Goal: Transaction & Acquisition: Purchase product/service

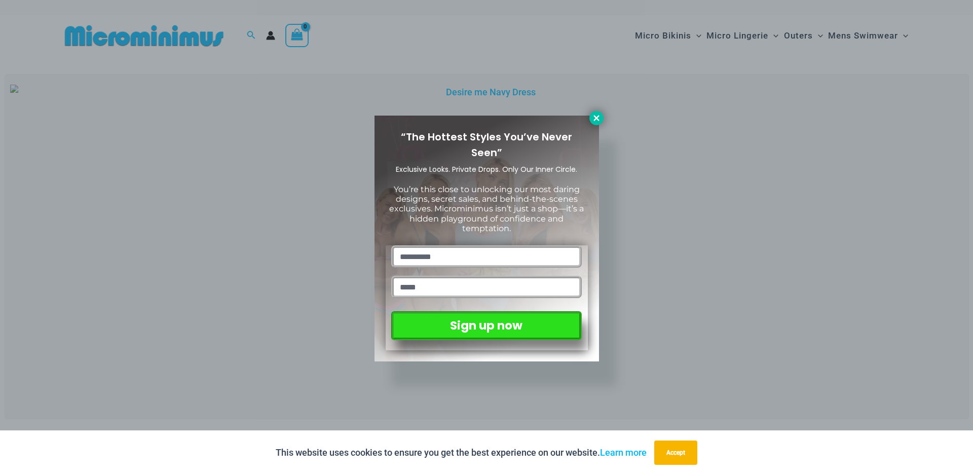
click at [596, 117] on icon at bounding box center [597, 118] width 6 height 6
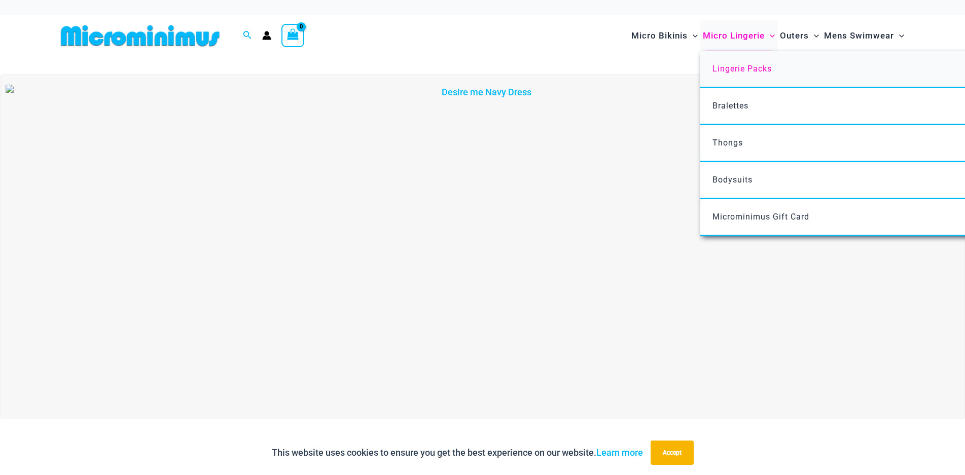
click at [735, 65] on span "Lingerie Packs" at bounding box center [741, 69] width 59 height 10
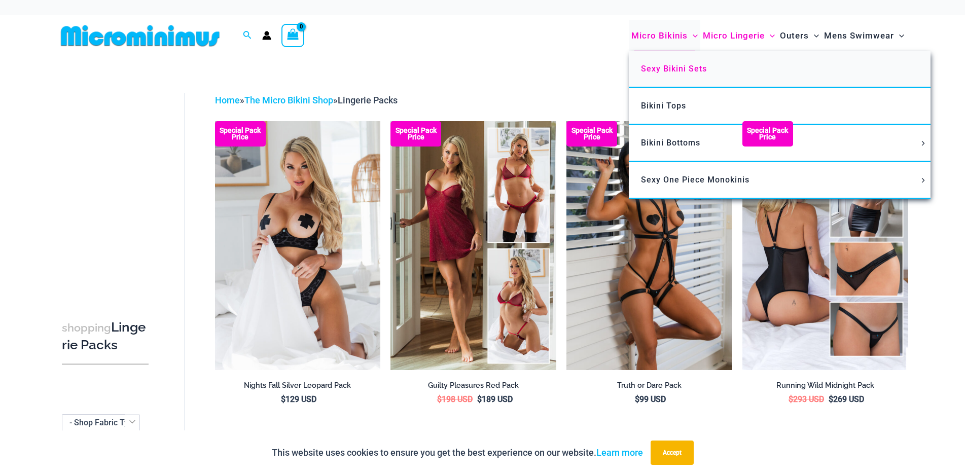
click at [675, 68] on span "Sexy Bikini Sets" at bounding box center [674, 69] width 66 height 10
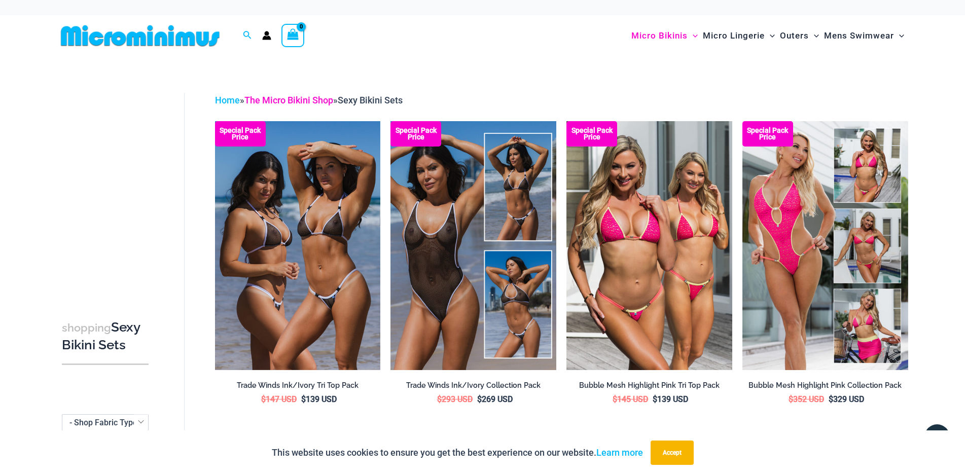
click at [311, 102] on link "The Micro Bikini Shop" at bounding box center [288, 100] width 89 height 11
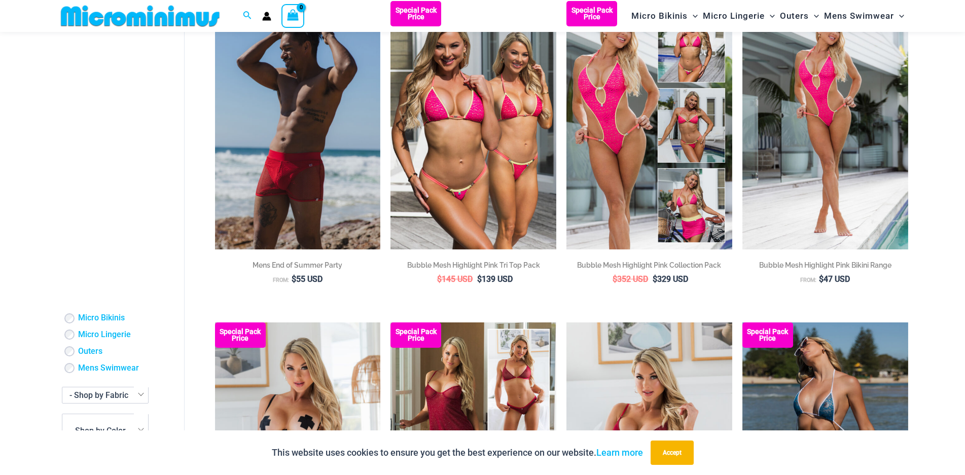
scroll to position [579, 0]
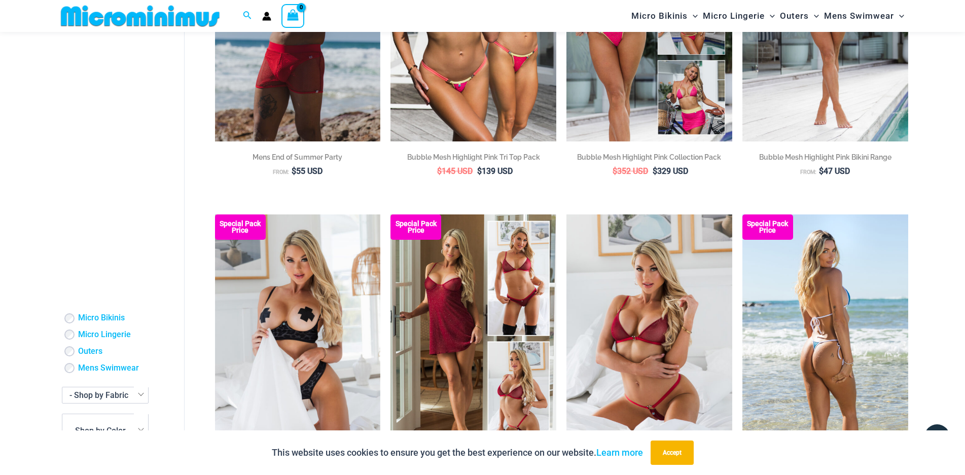
click at [833, 292] on img at bounding box center [825, 338] width 166 height 248
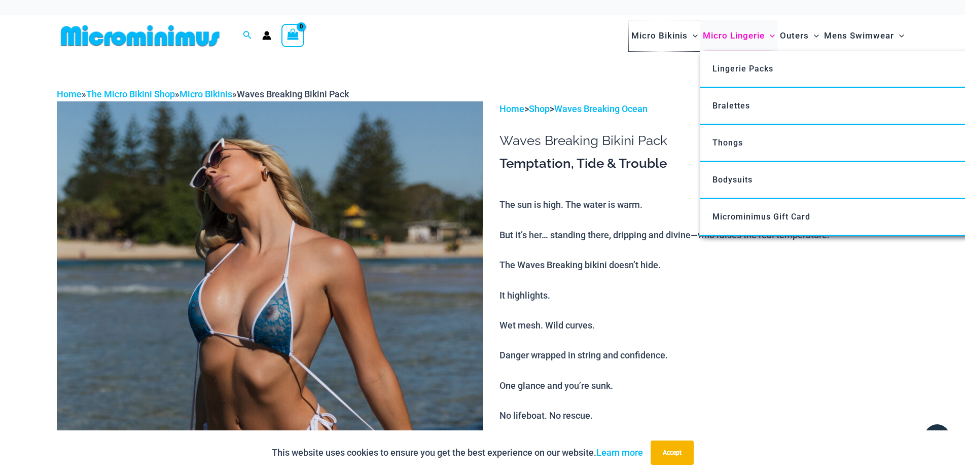
click at [673, 37] on span "Micro Bikinis" at bounding box center [659, 36] width 56 height 26
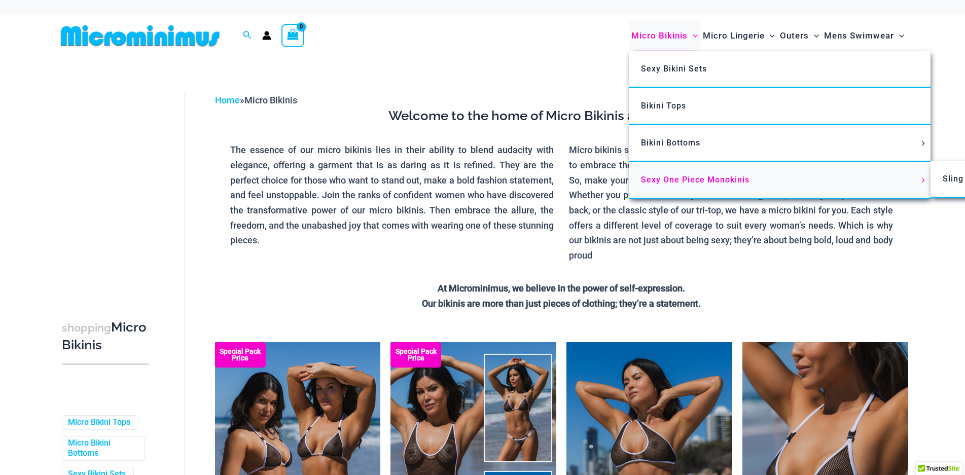
click at [686, 179] on span "Sexy One Piece Monokinis" at bounding box center [695, 180] width 108 height 10
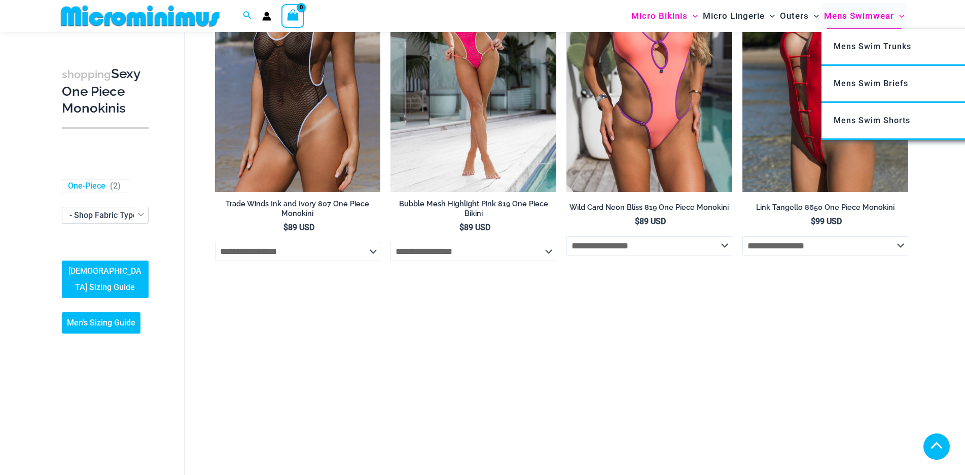
scroll to position [205, 0]
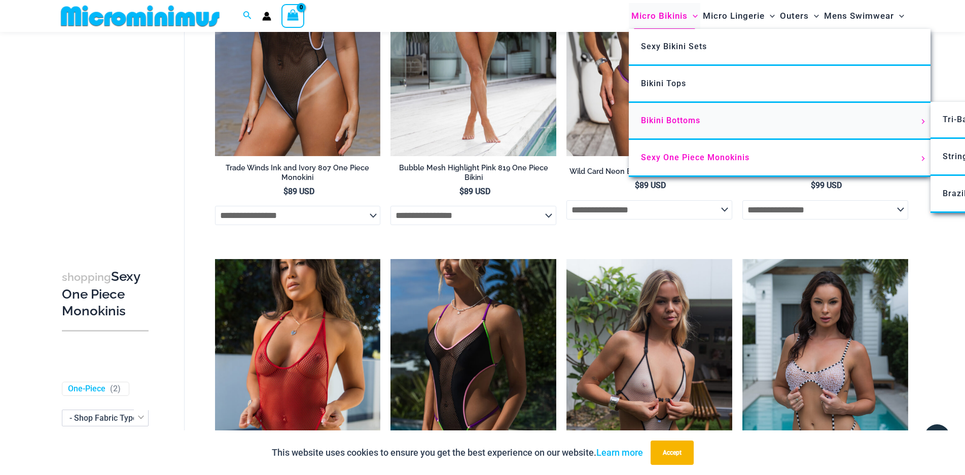
click at [677, 122] on span "Bikini Bottoms" at bounding box center [670, 121] width 59 height 10
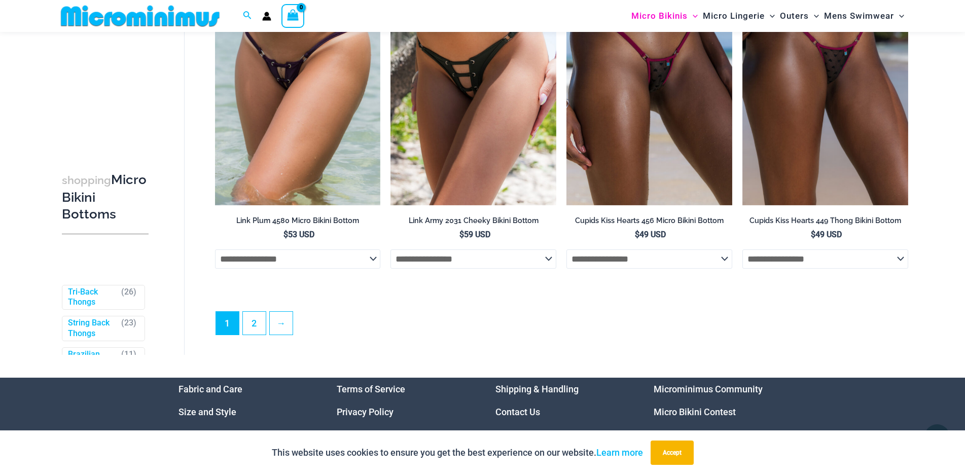
scroll to position [3179, 0]
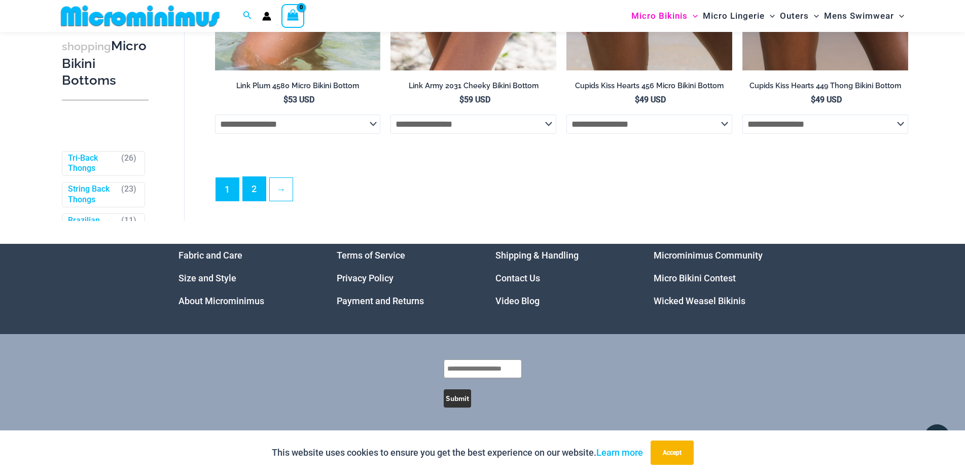
click at [256, 188] on link "2" at bounding box center [254, 189] width 23 height 24
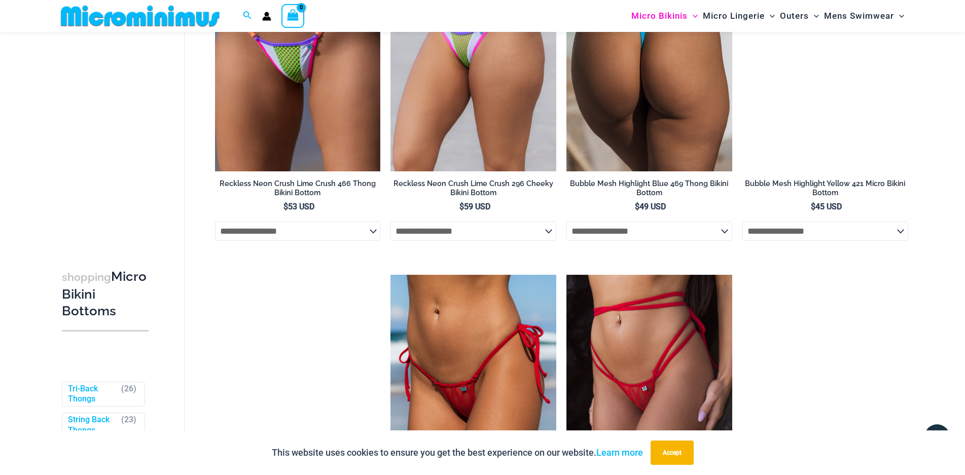
scroll to position [1421, 0]
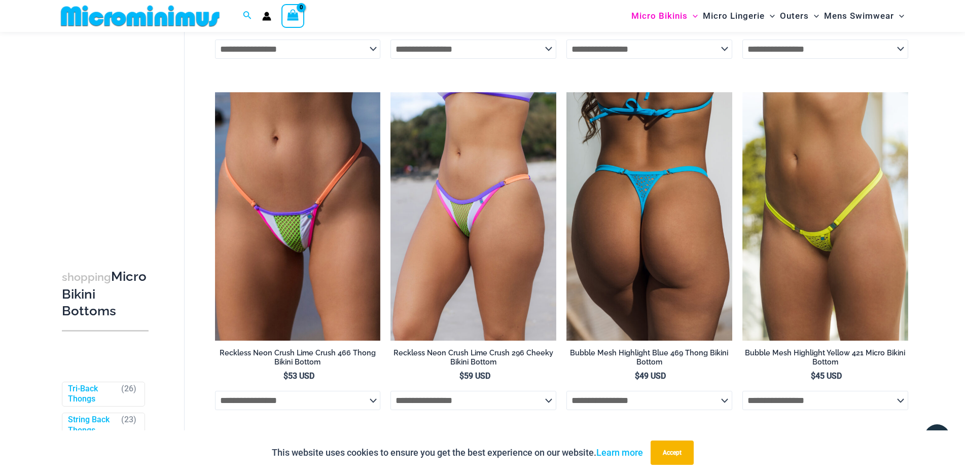
click at [647, 243] on img at bounding box center [649, 216] width 166 height 248
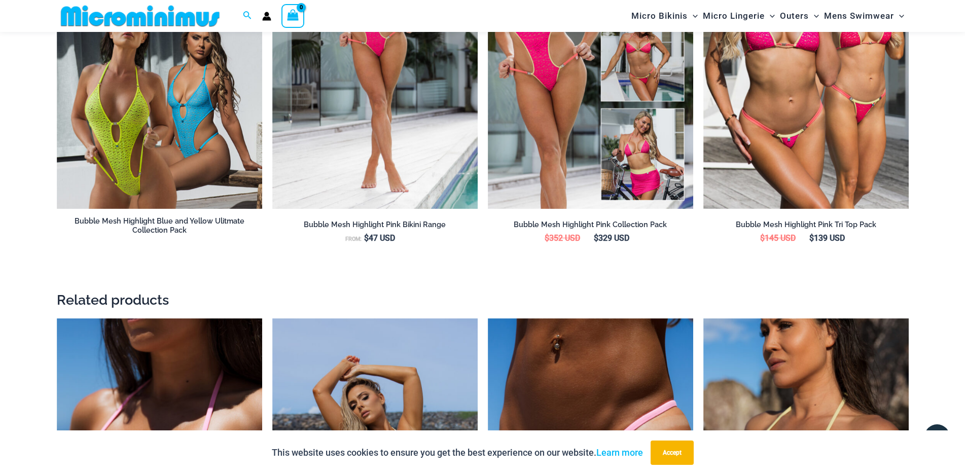
scroll to position [1680, 0]
